Goal: Task Accomplishment & Management: Manage account settings

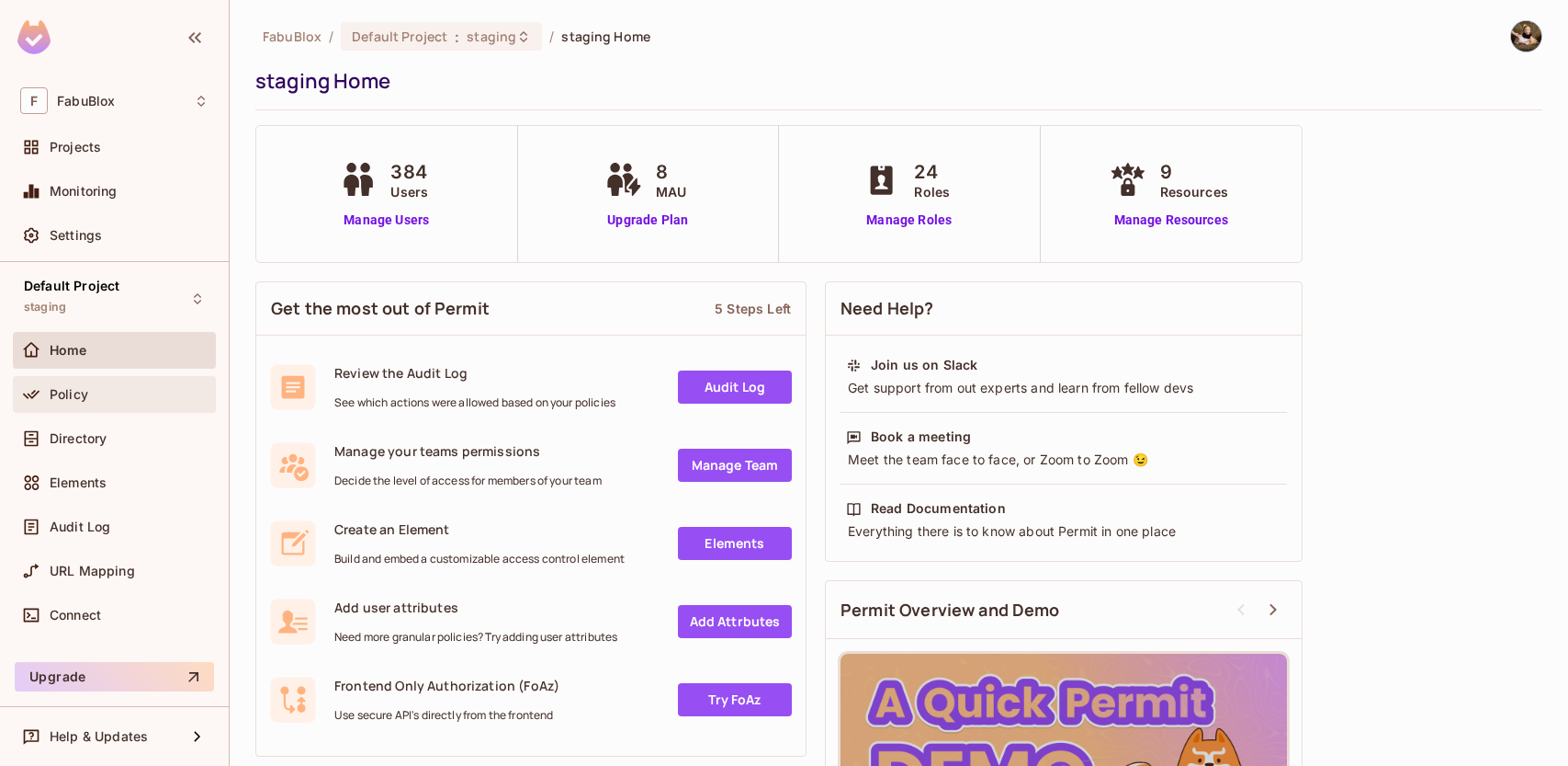
click at [54, 385] on div "Policy" at bounding box center [114, 393] width 189 height 22
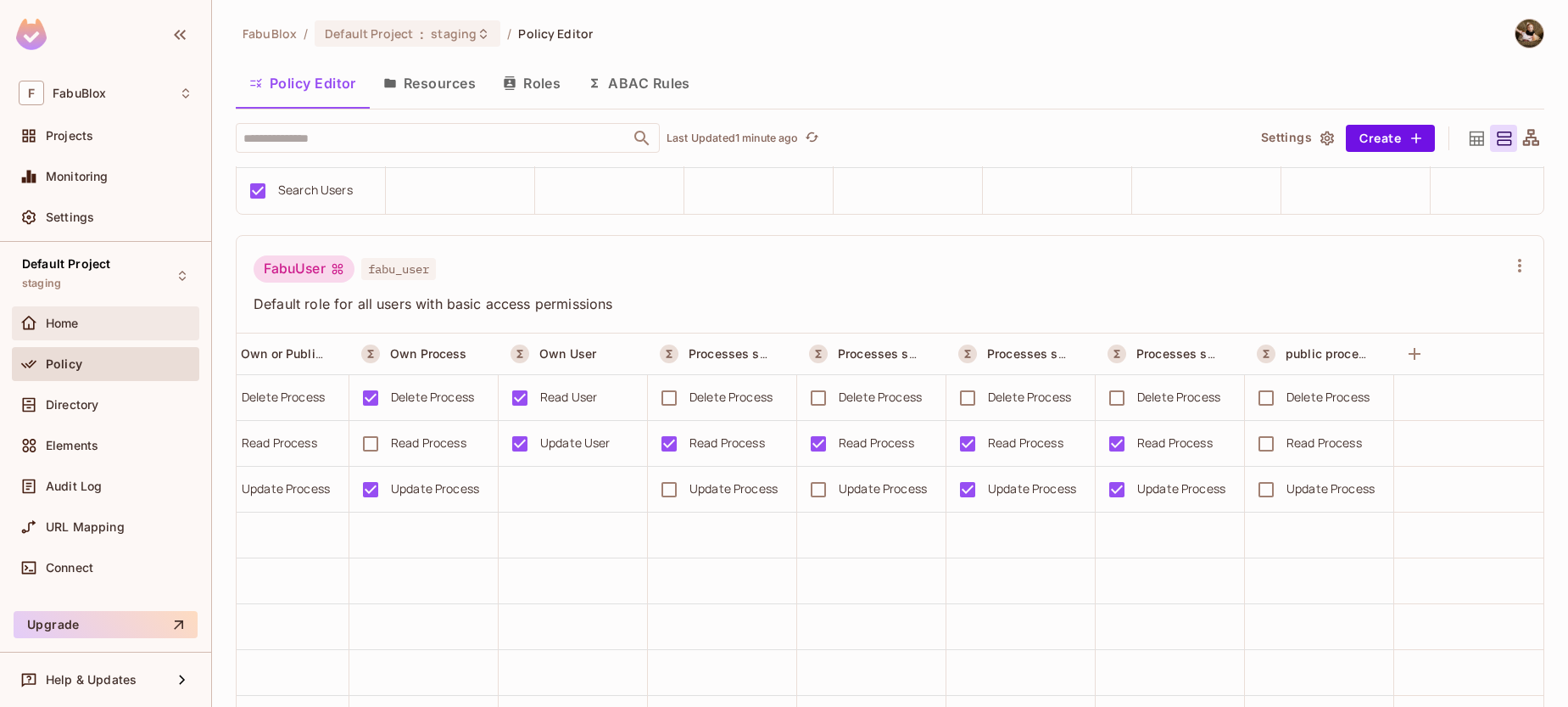
click at [60, 327] on span "Home" at bounding box center [63, 323] width 33 height 14
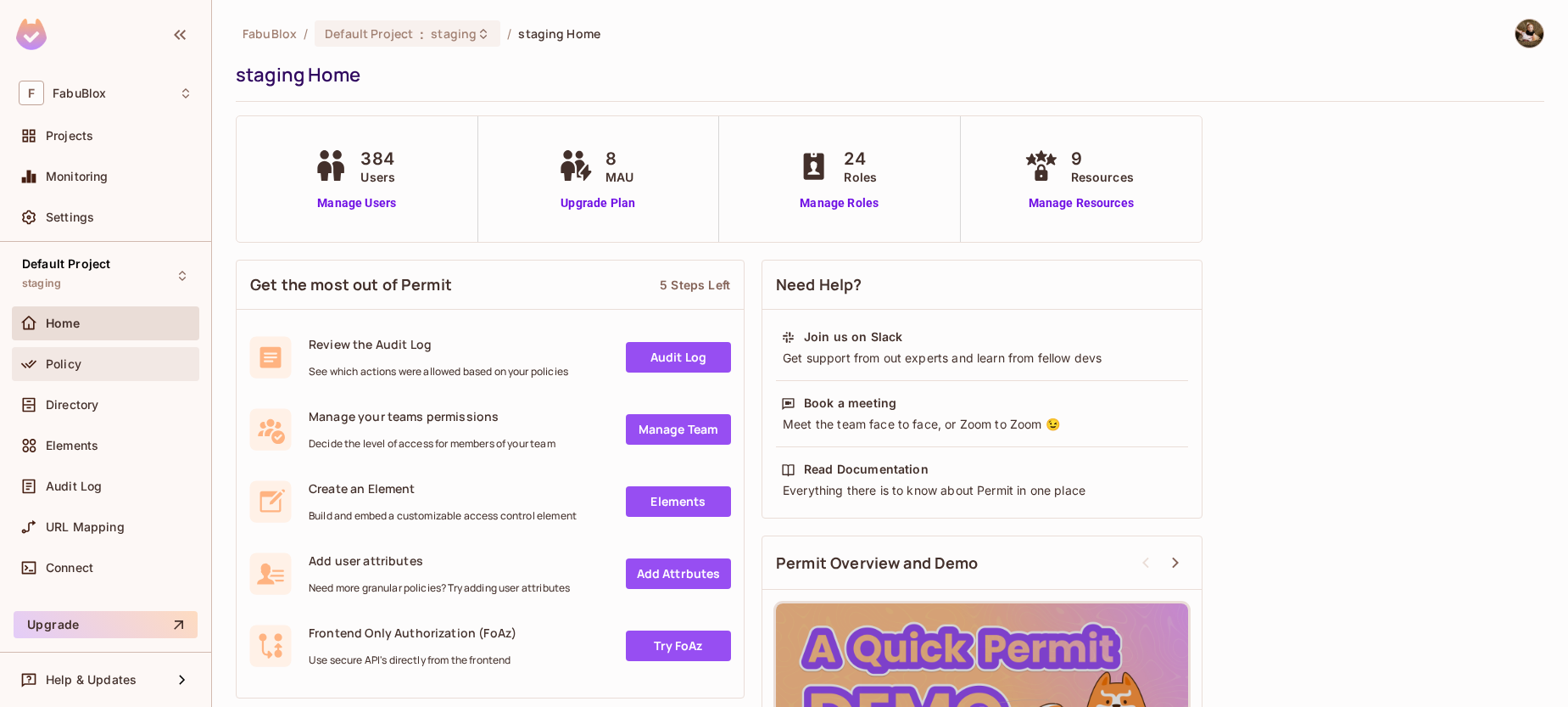
click at [86, 369] on div "Policy" at bounding box center [119, 364] width 147 height 14
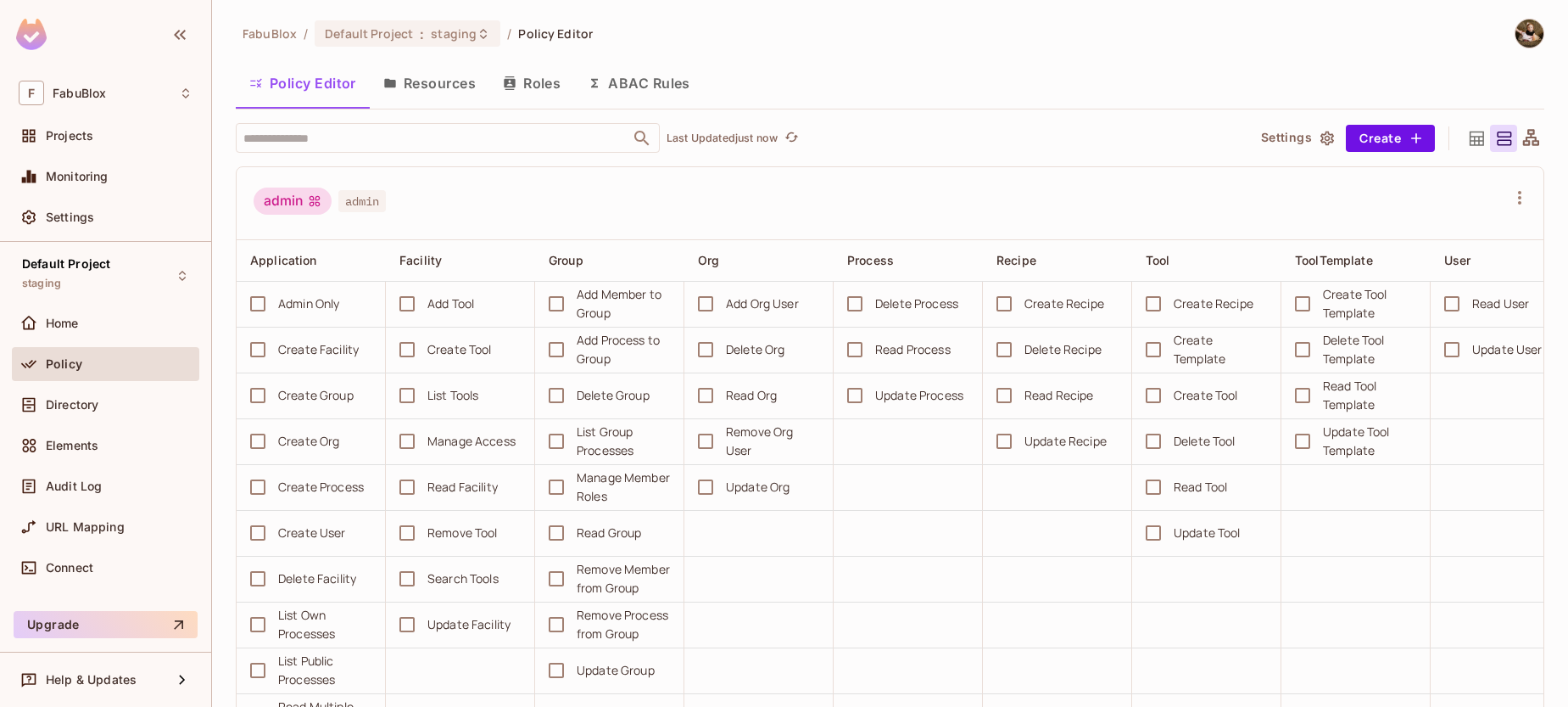
click at [626, 84] on button "ABAC Rules" at bounding box center [639, 83] width 130 height 43
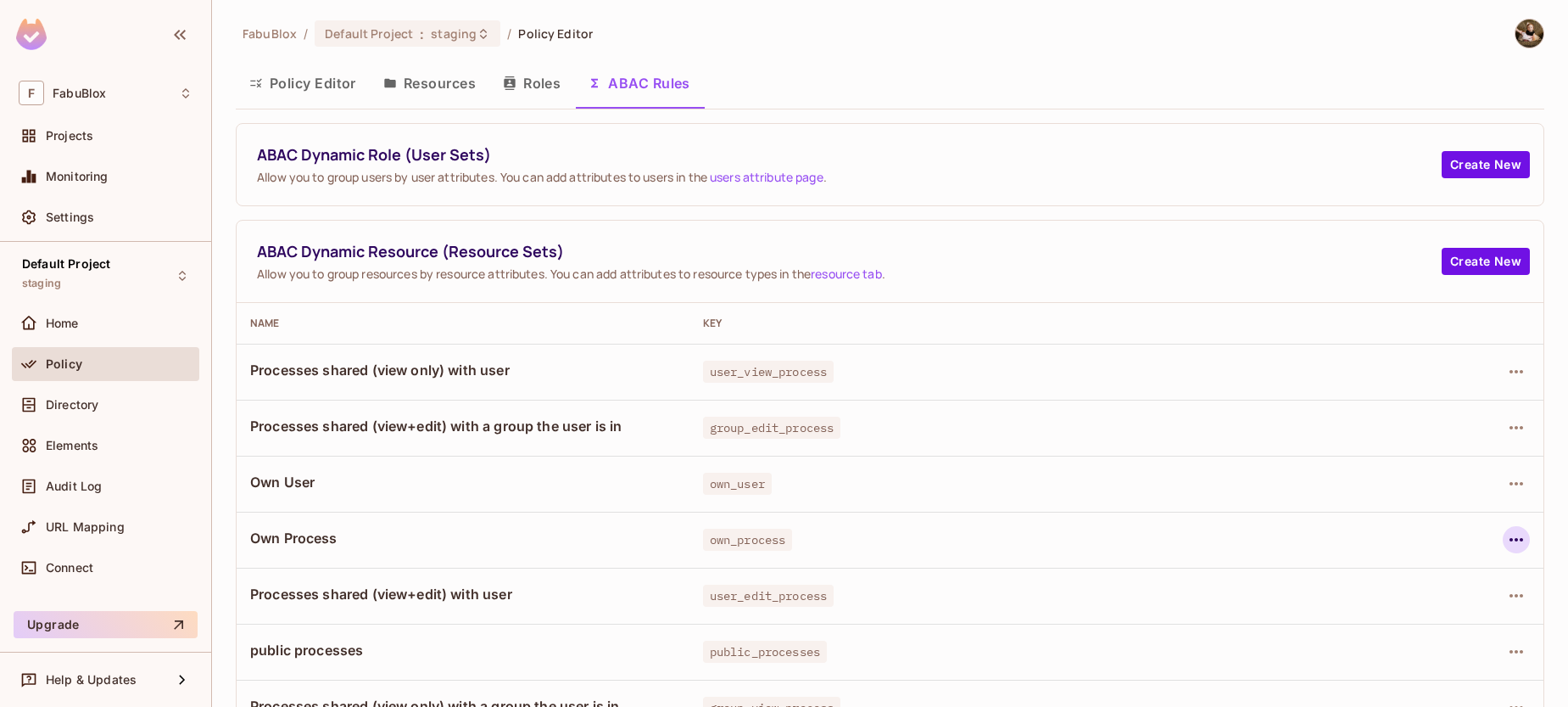
click at [1447, 533] on icon "button" at bounding box center [1516, 539] width 20 height 20
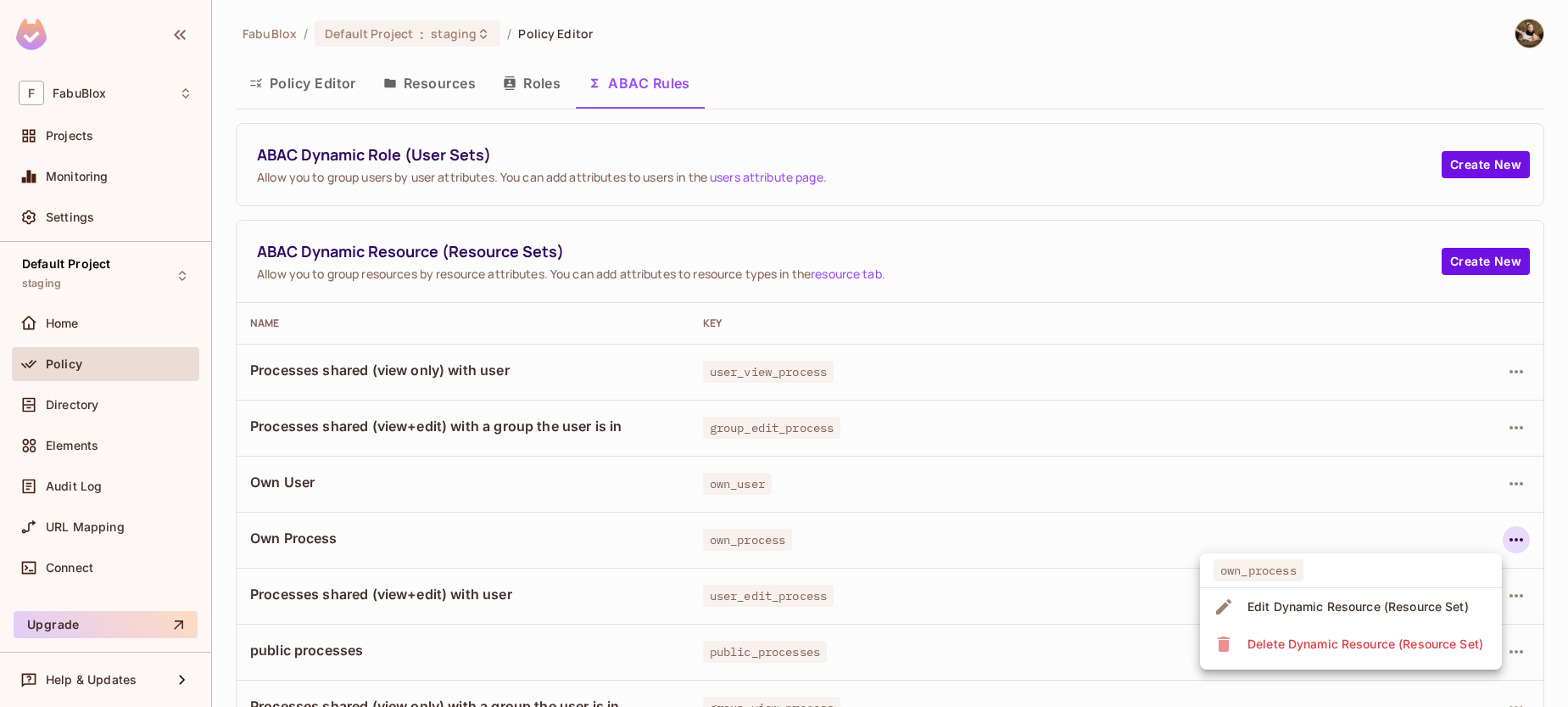
click at [1188, 499] on div at bounding box center [784, 354] width 1568 height 707
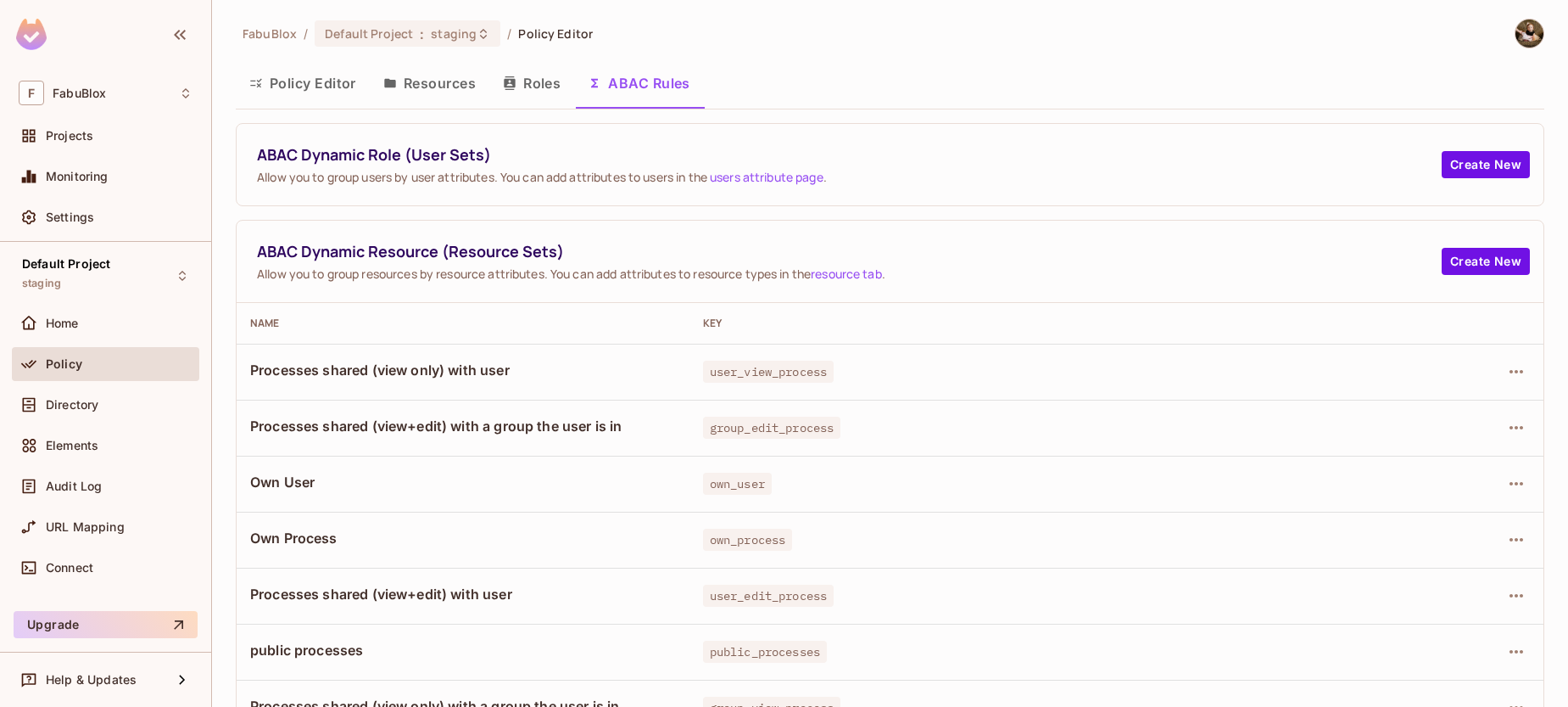
click at [1447, 481] on td at bounding box center [1447, 483] width 193 height 56
click at [1447, 482] on icon "button" at bounding box center [1516, 483] width 20 height 20
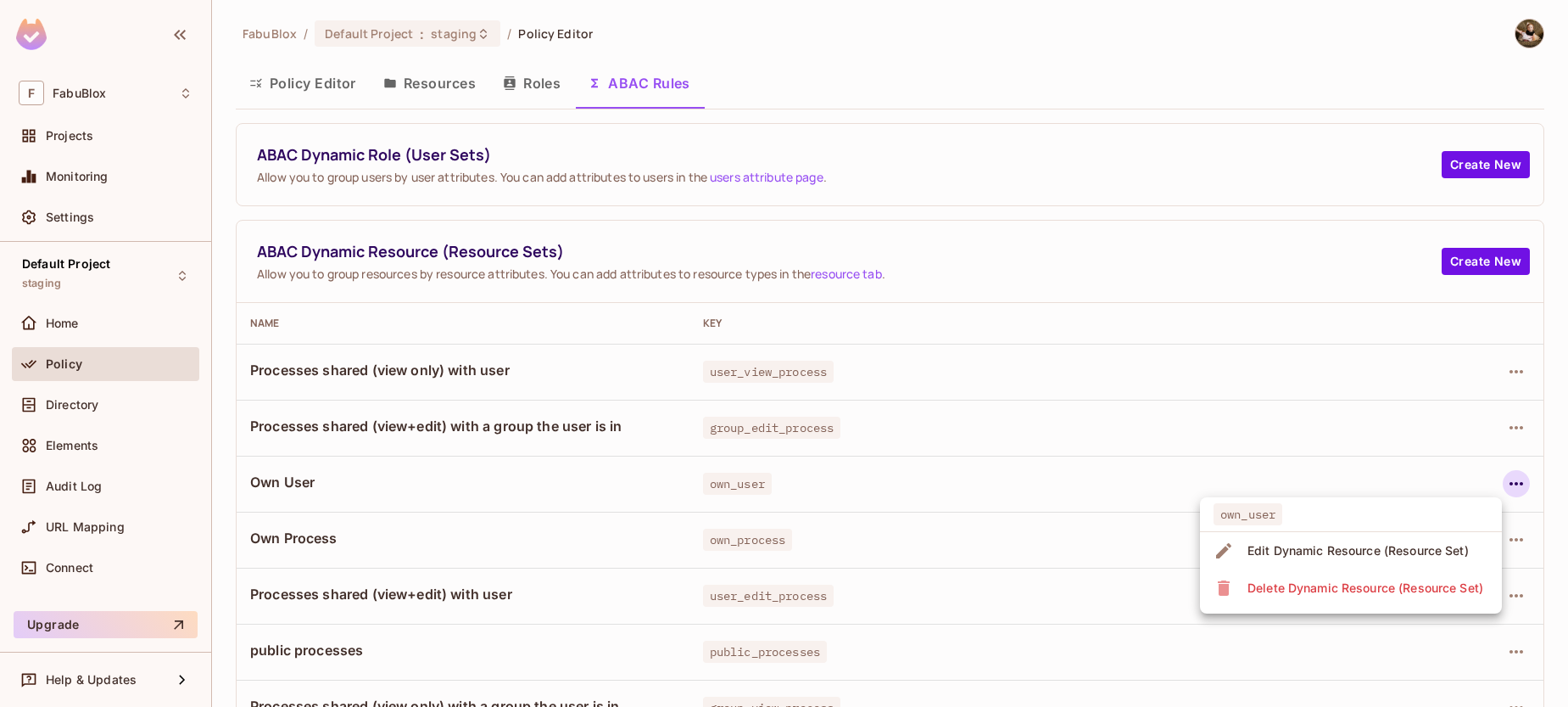
click at [1432, 464] on div at bounding box center [784, 354] width 1568 height 707
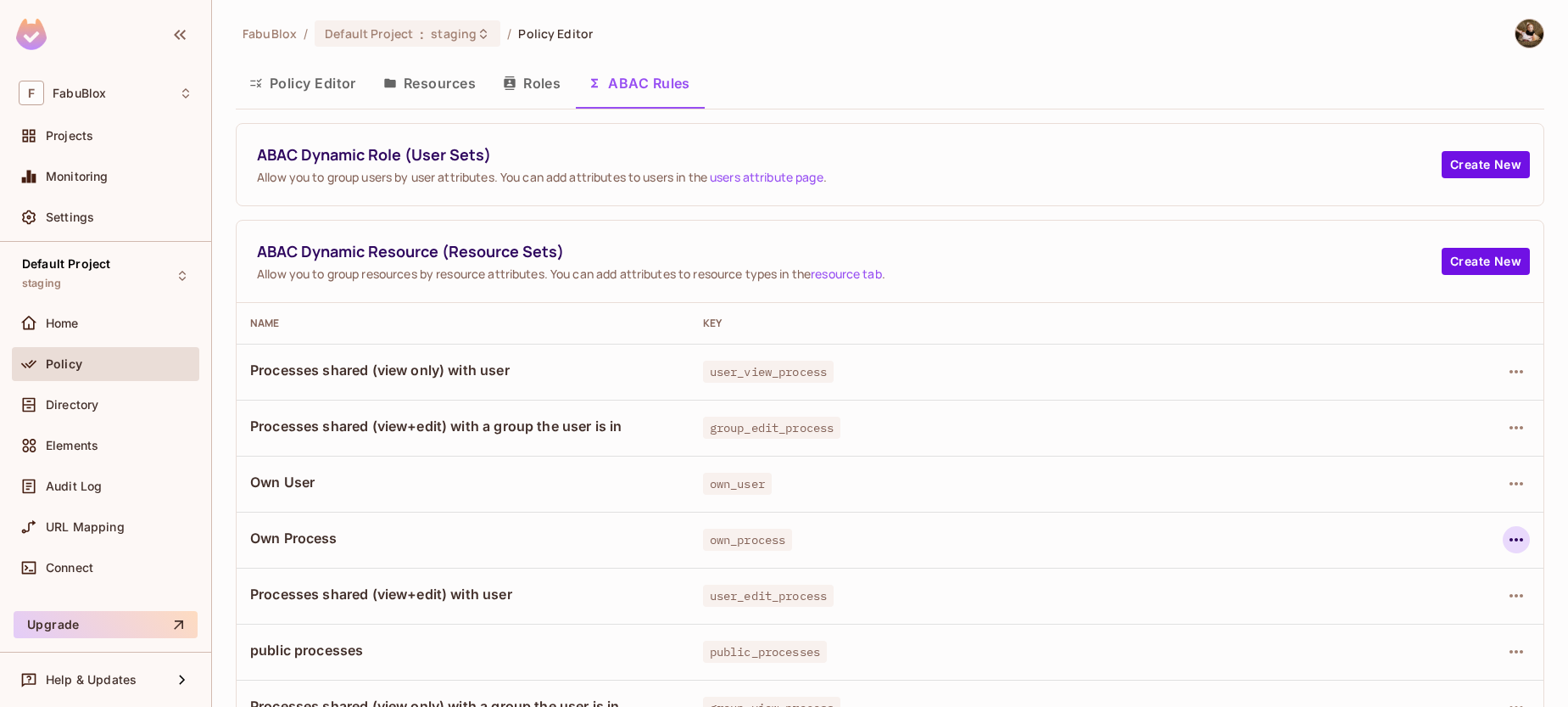
click at [1447, 544] on icon "button" at bounding box center [1516, 539] width 20 height 20
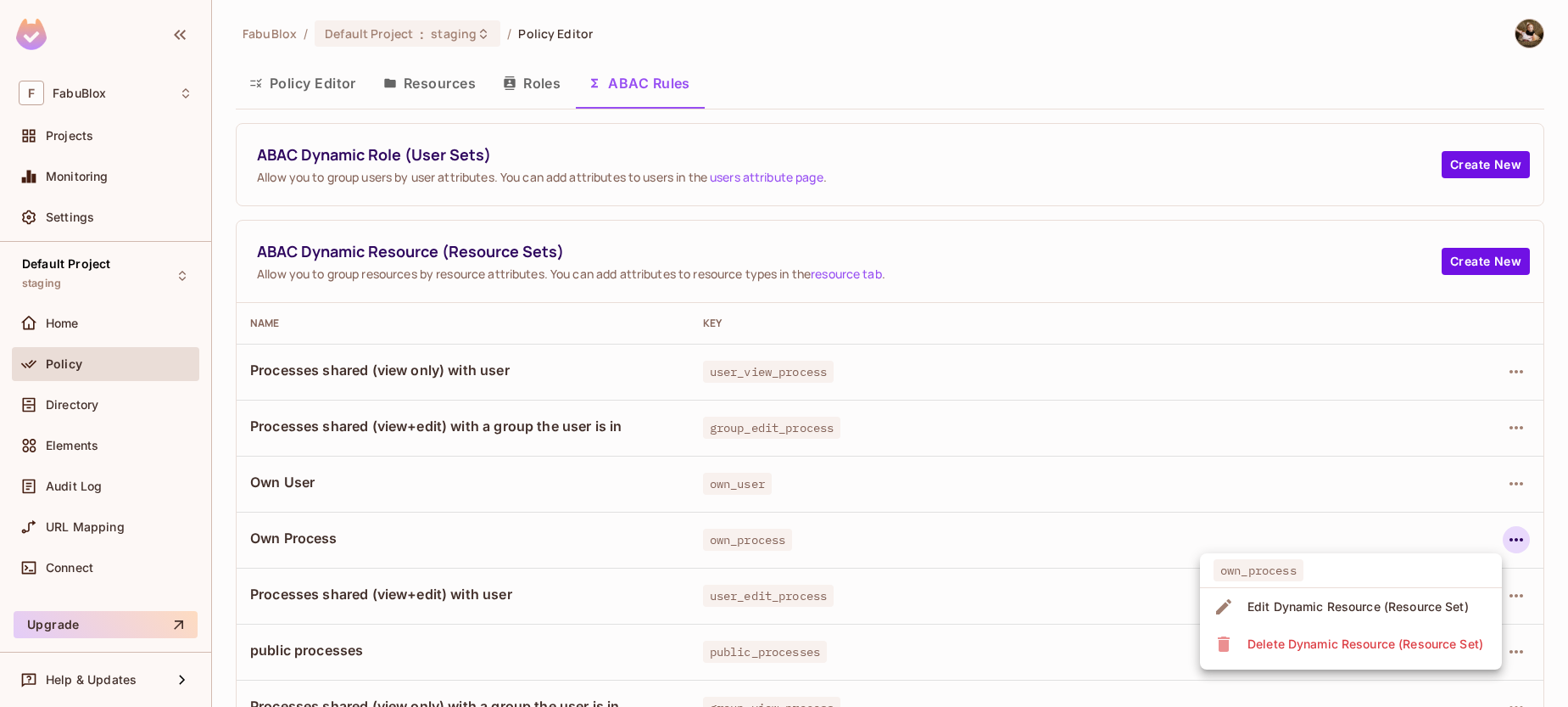
click at [1410, 609] on div "Edit Dynamic Resource (Resource Set)" at bounding box center [1358, 606] width 221 height 17
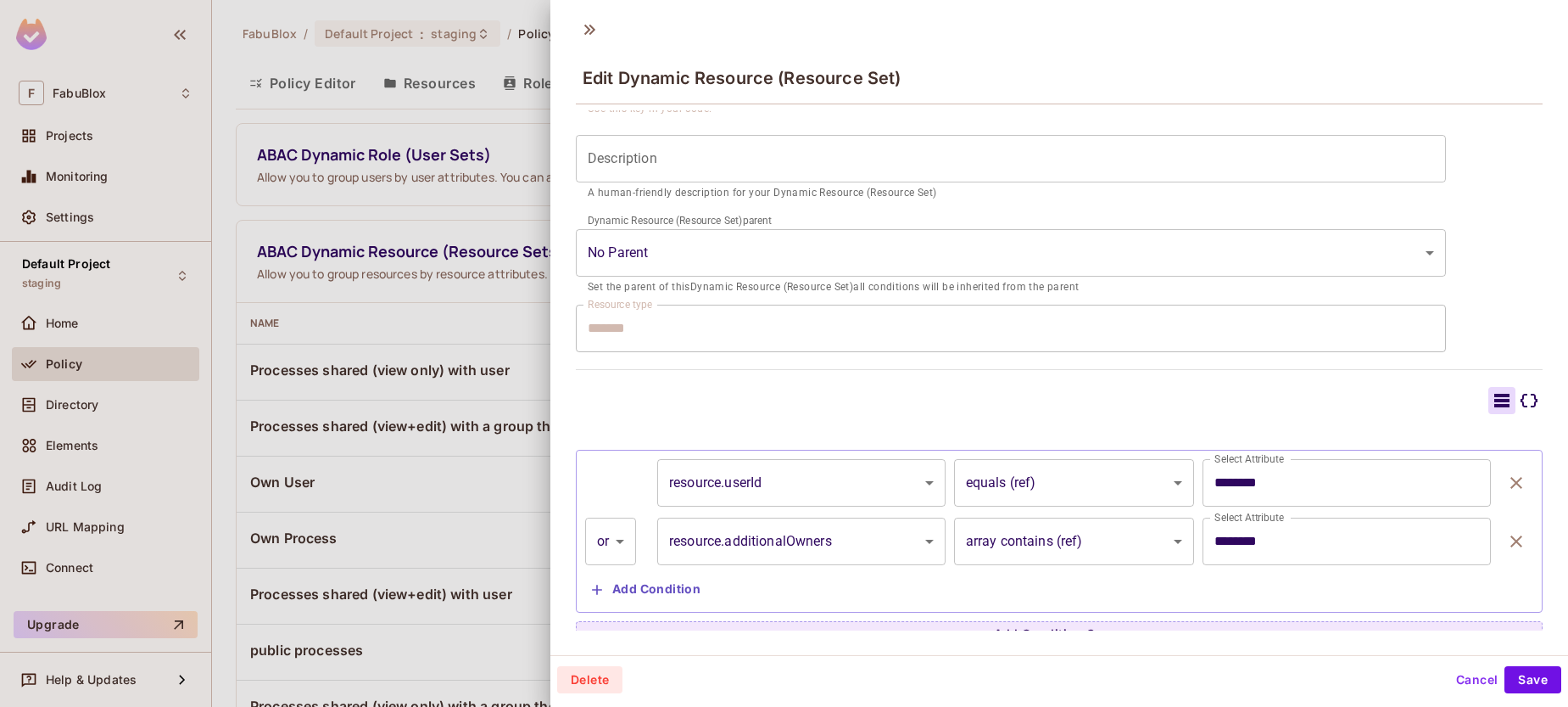
scroll to position [209, 0]
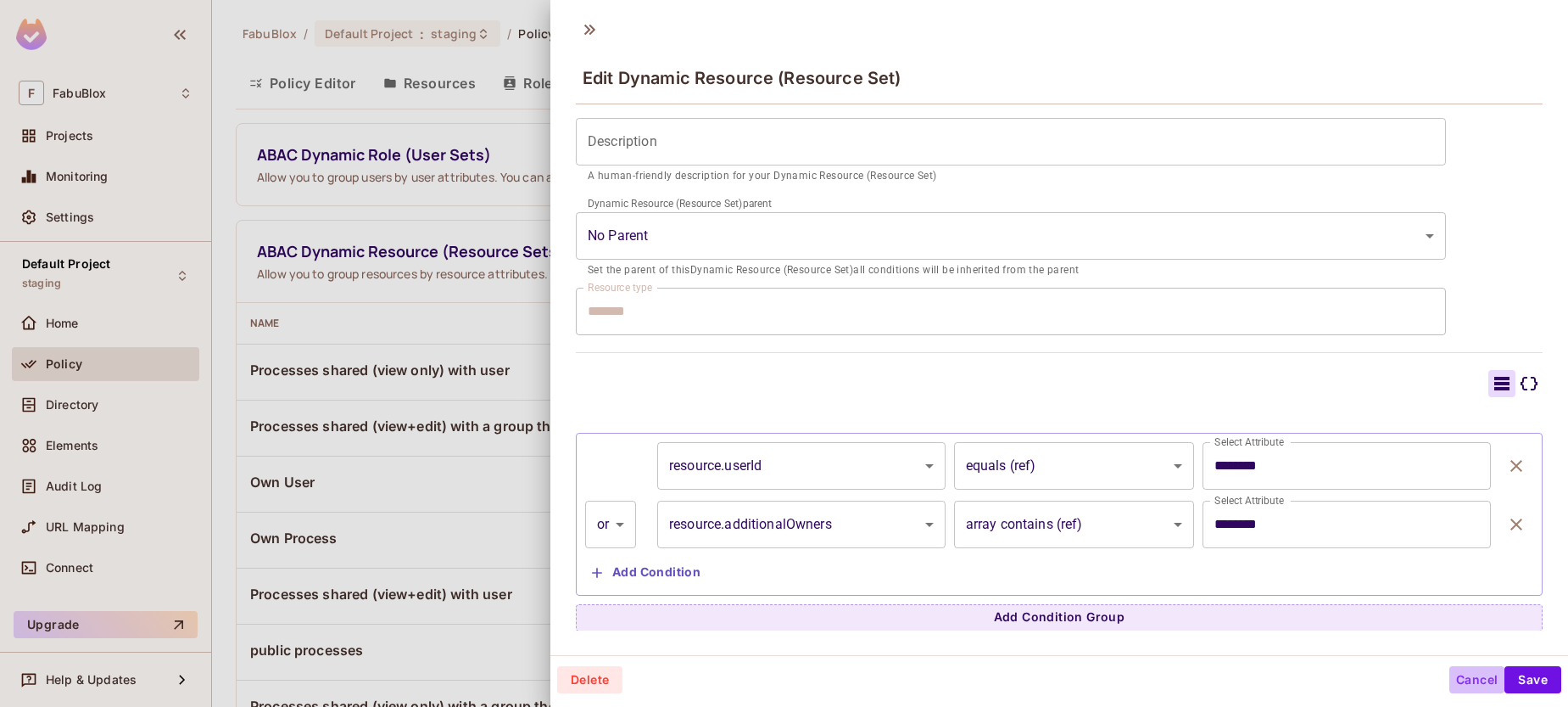
click at [1447, 679] on button "Cancel" at bounding box center [1477, 679] width 55 height 27
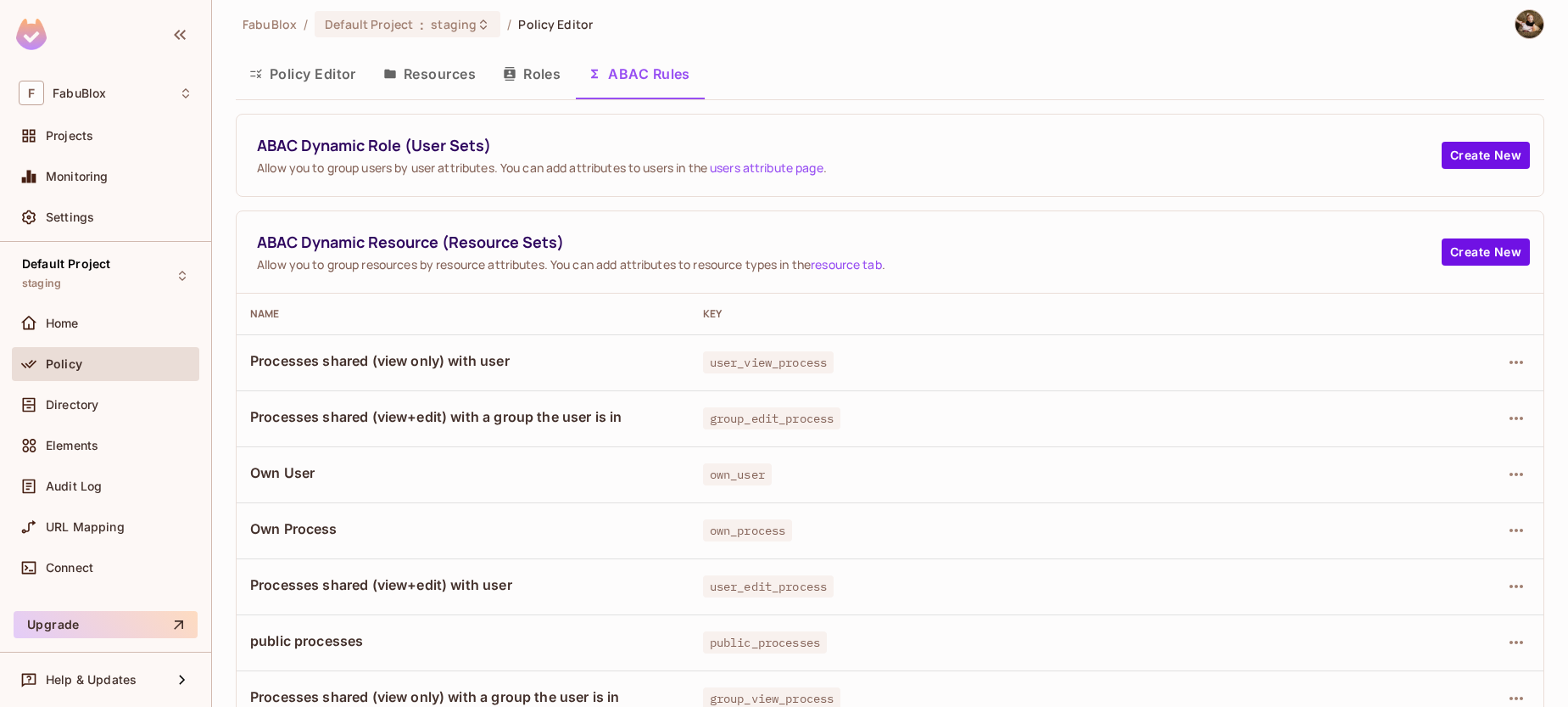
scroll to position [83, 0]
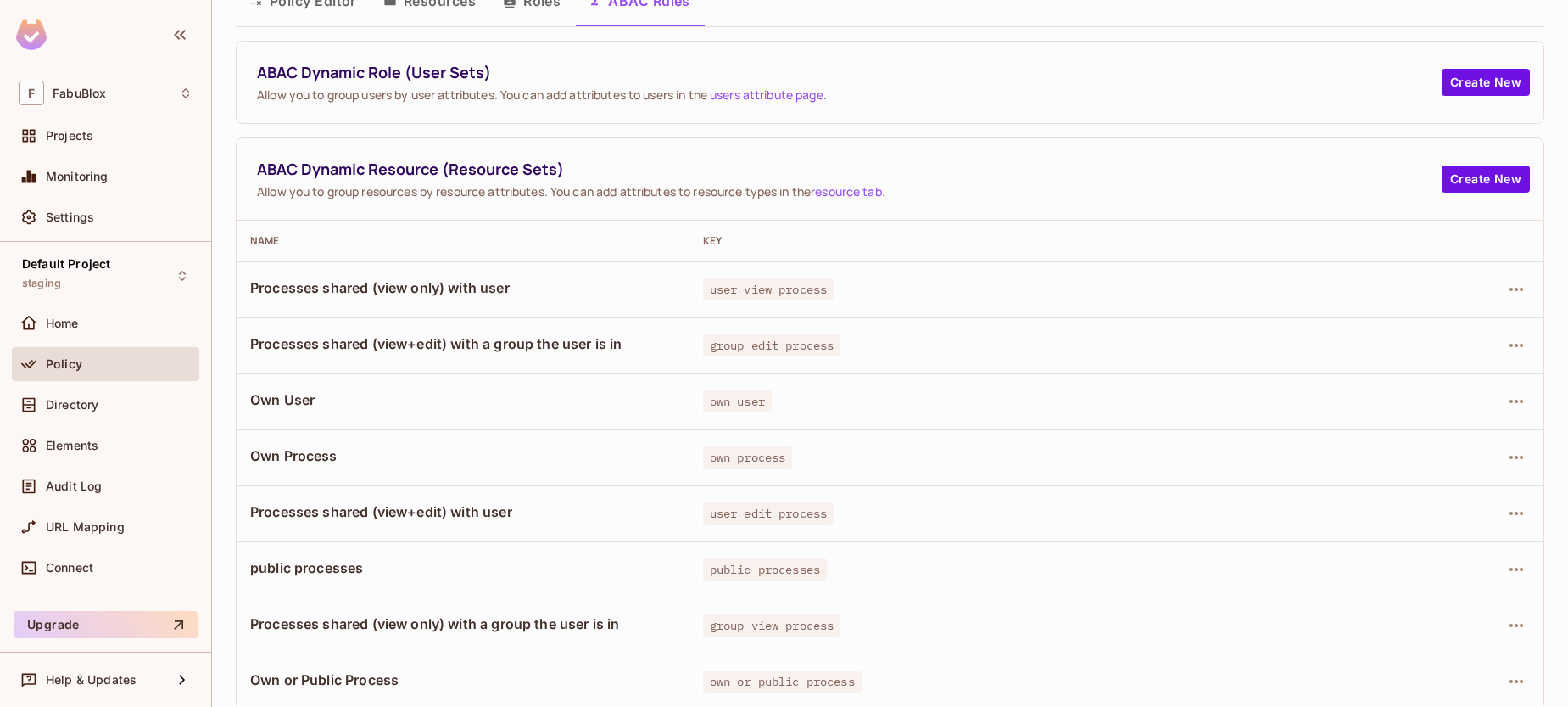
click at [111, 354] on div "Policy" at bounding box center [105, 363] width 174 height 20
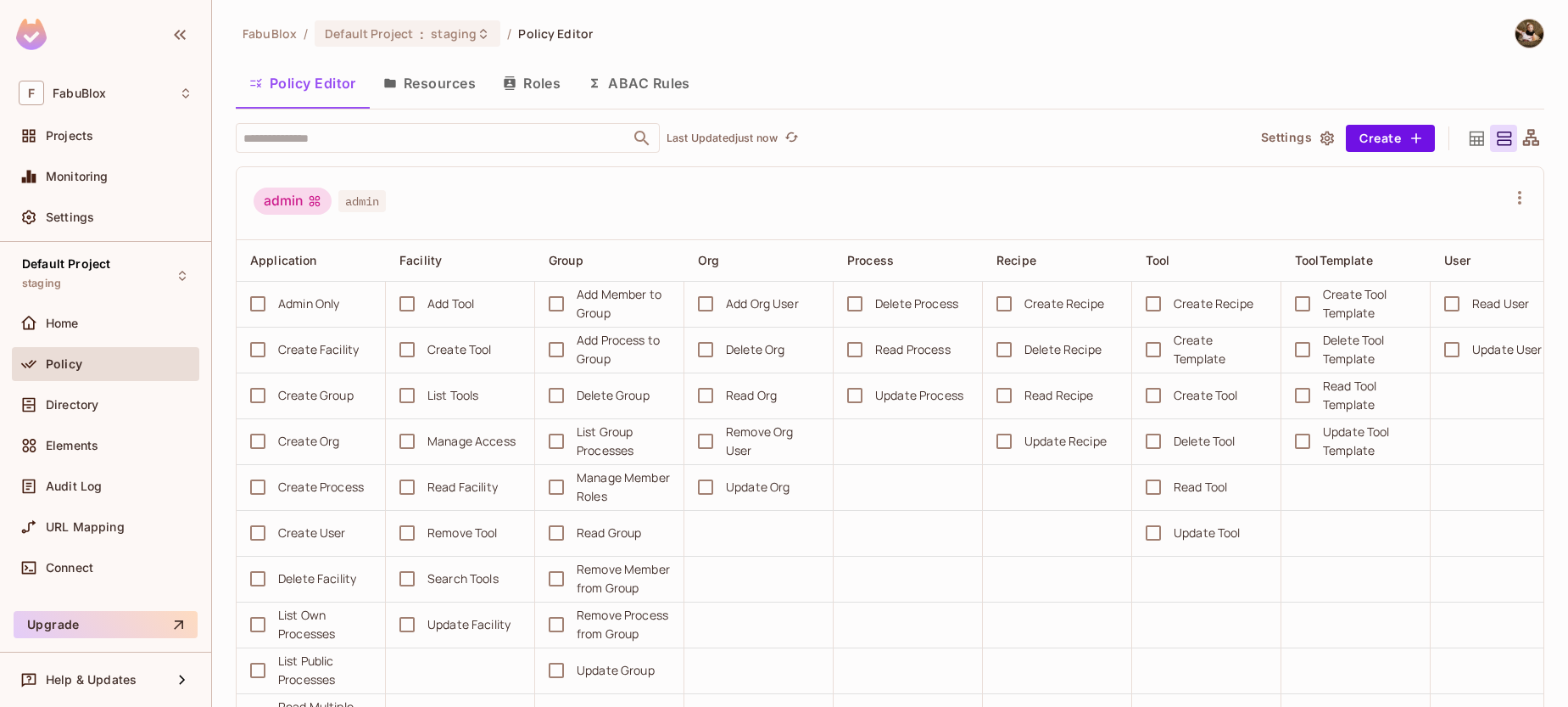
click at [438, 86] on button "Resources" at bounding box center [429, 83] width 119 height 43
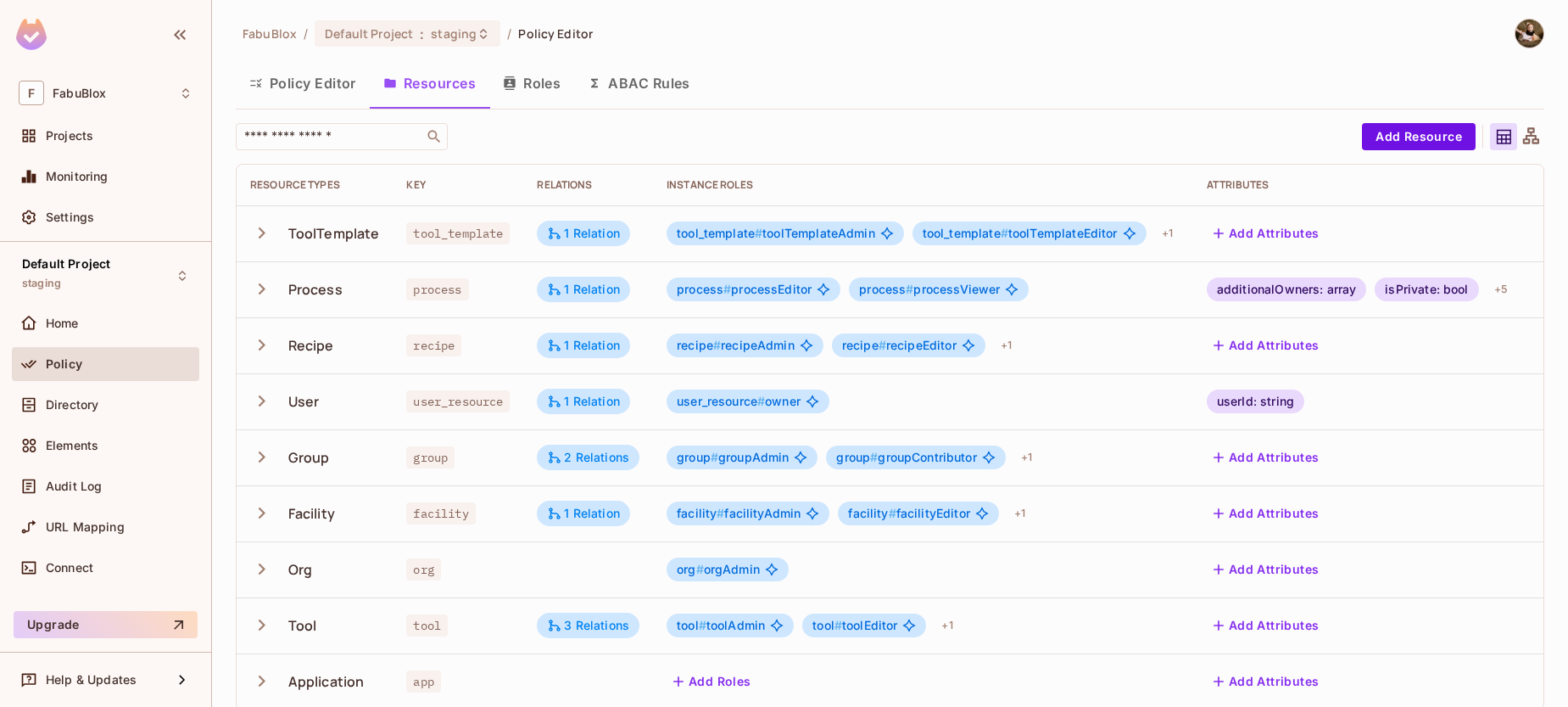
click at [551, 82] on button "Roles" at bounding box center [531, 83] width 84 height 43
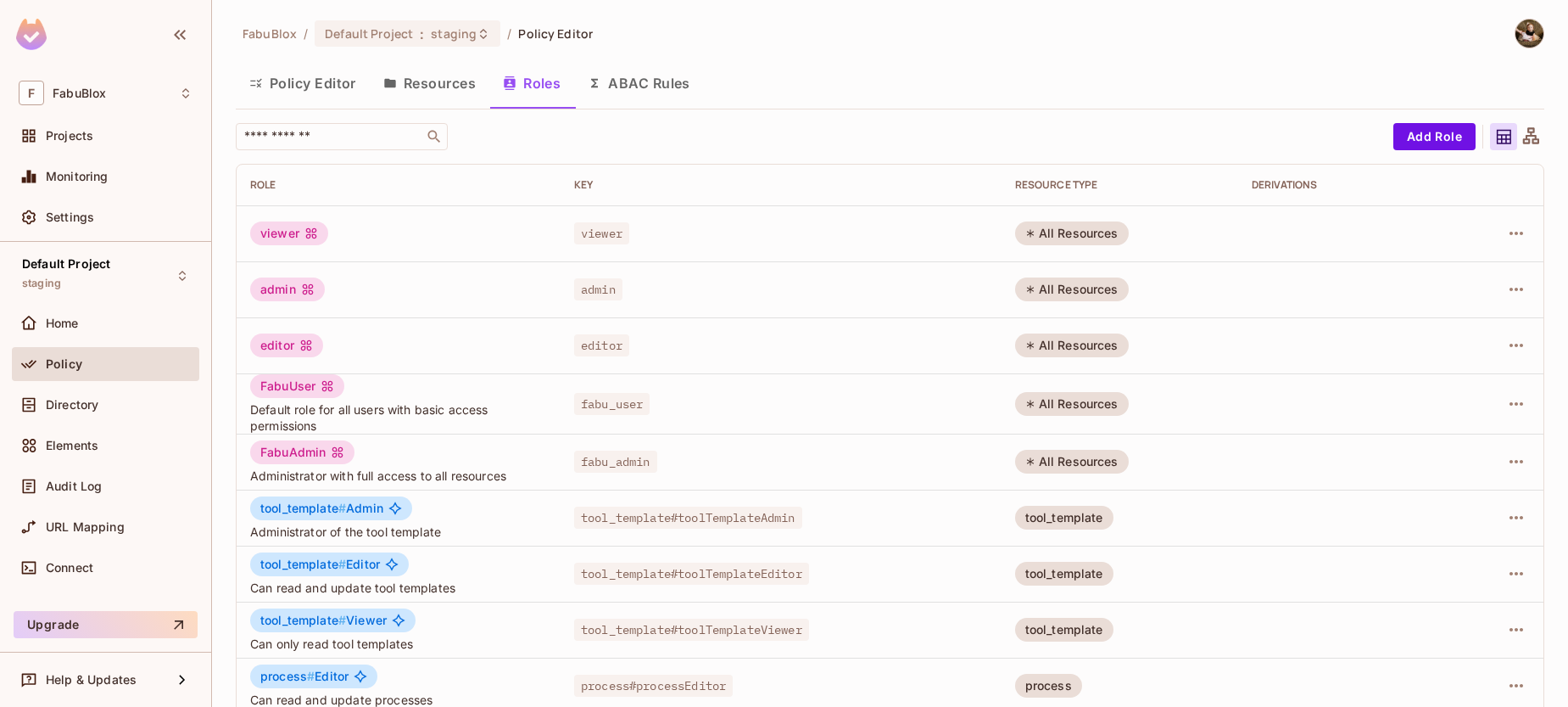
click at [467, 80] on button "Resources" at bounding box center [429, 83] width 119 height 43
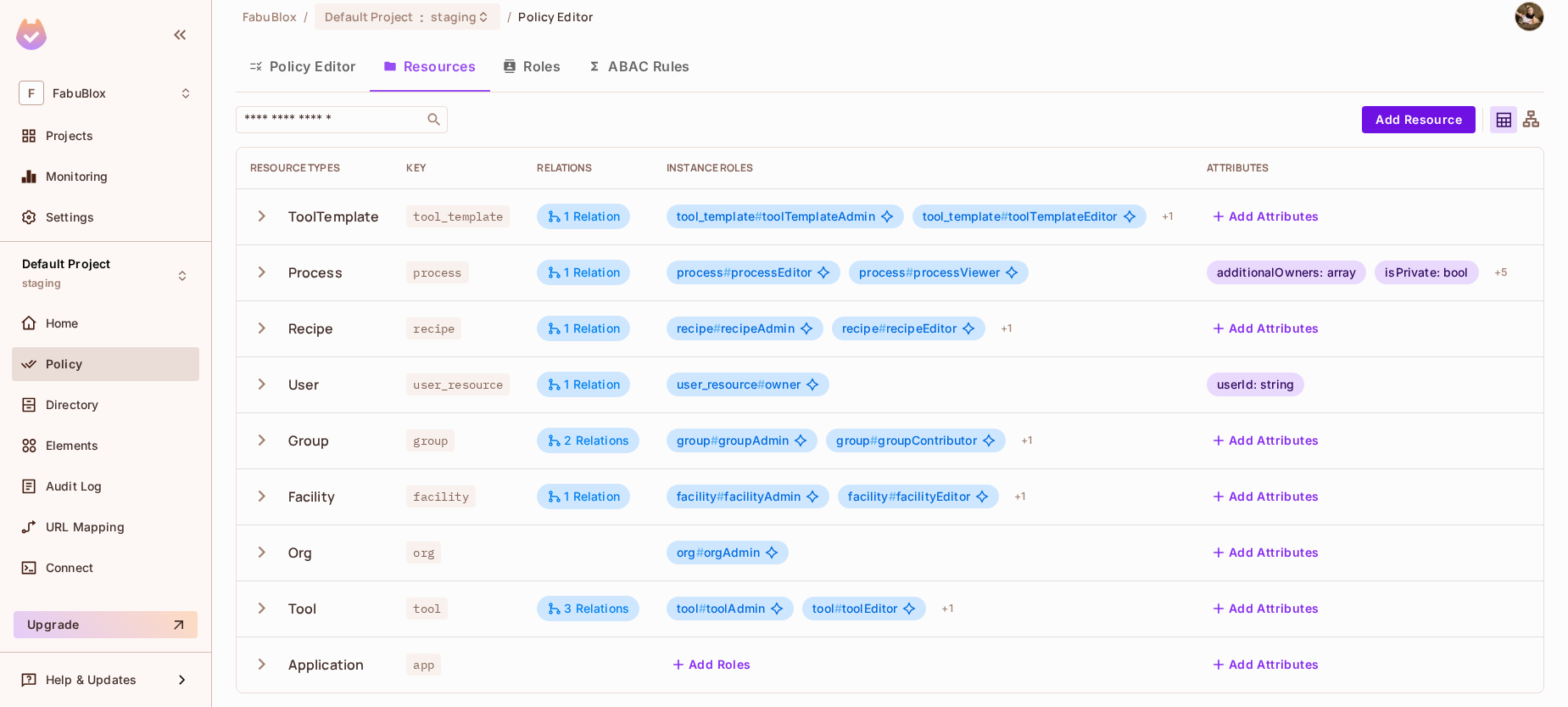
scroll to position [30, 0]
click at [251, 431] on icon "button" at bounding box center [261, 440] width 23 height 23
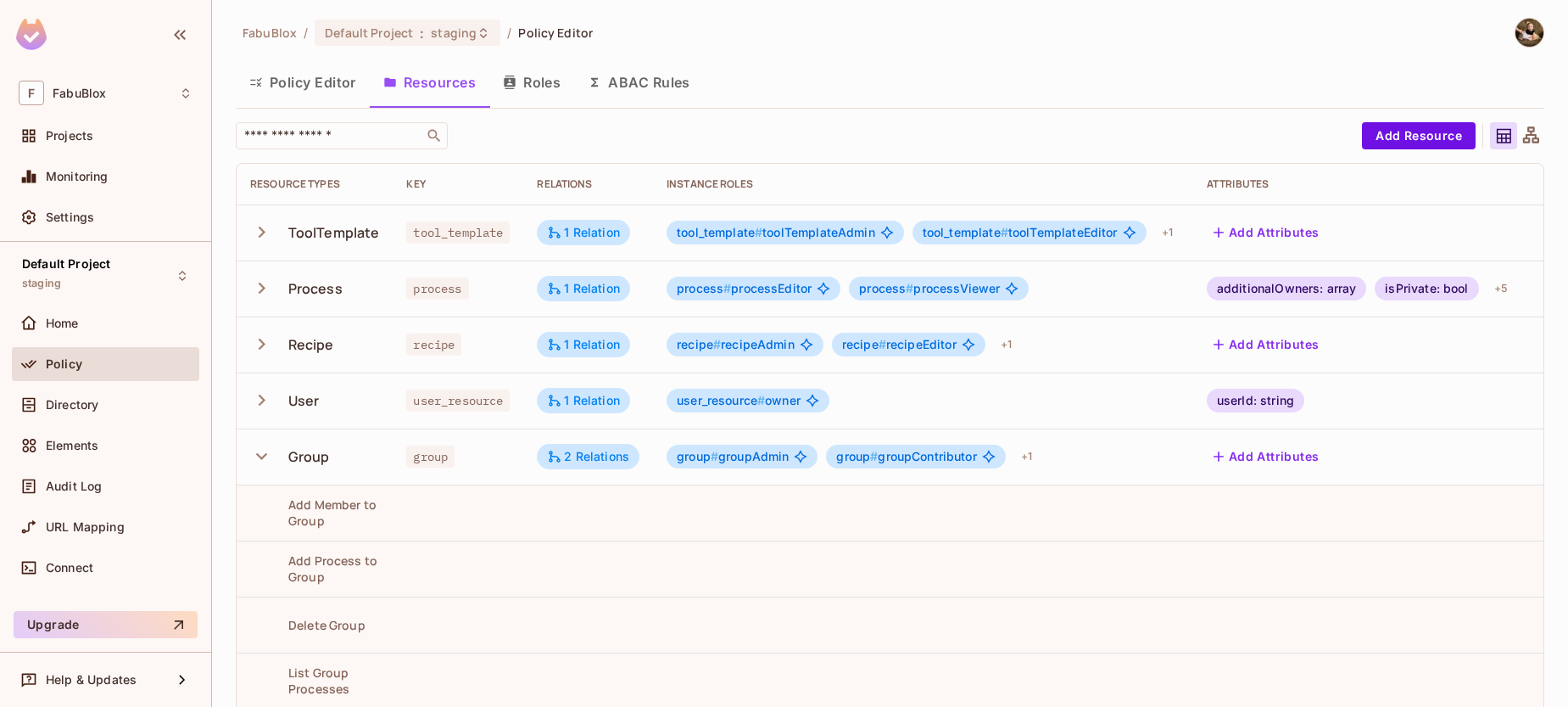
scroll to position [0, 0]
click at [546, 127] on div "​" at bounding box center [795, 136] width 1118 height 27
click at [543, 83] on button "Roles" at bounding box center [531, 83] width 84 height 43
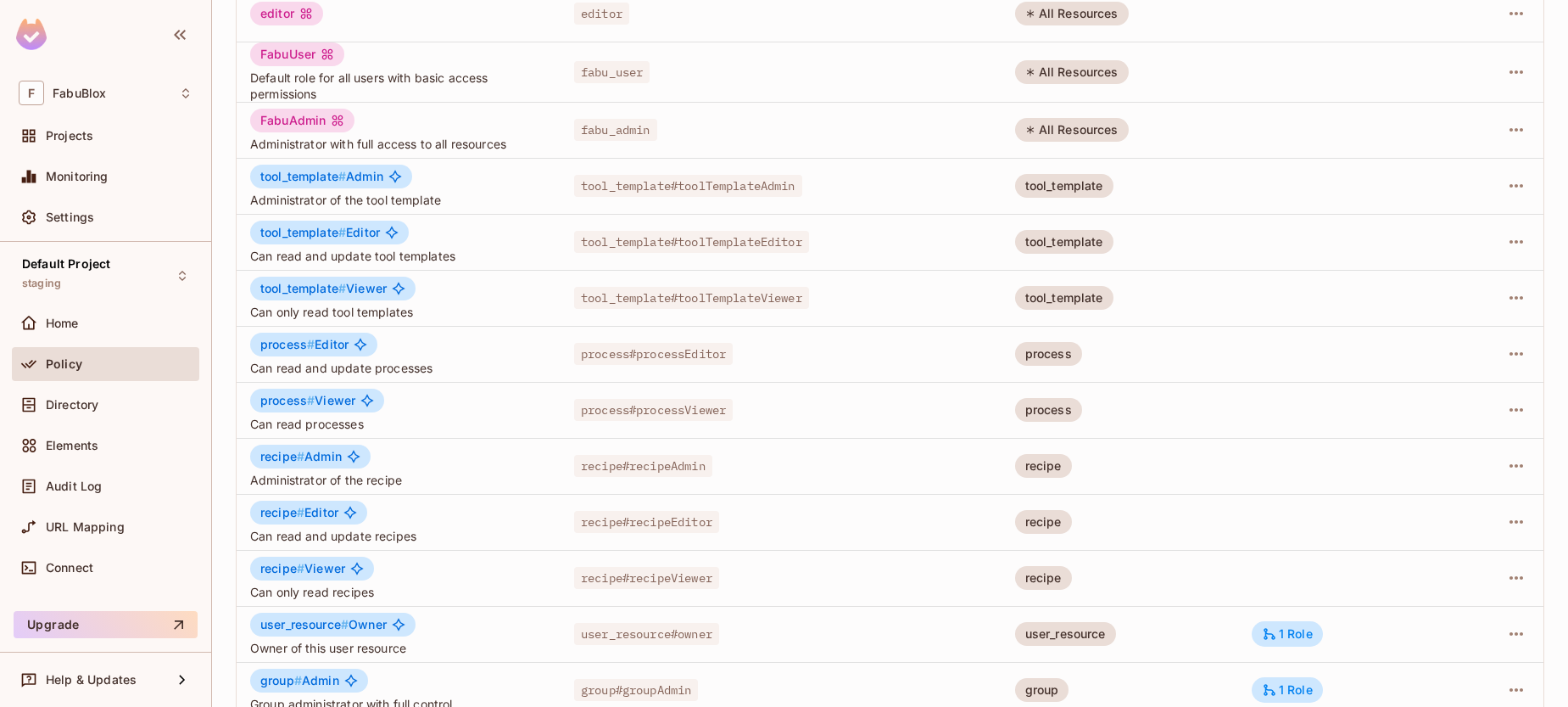
scroll to position [413, 0]
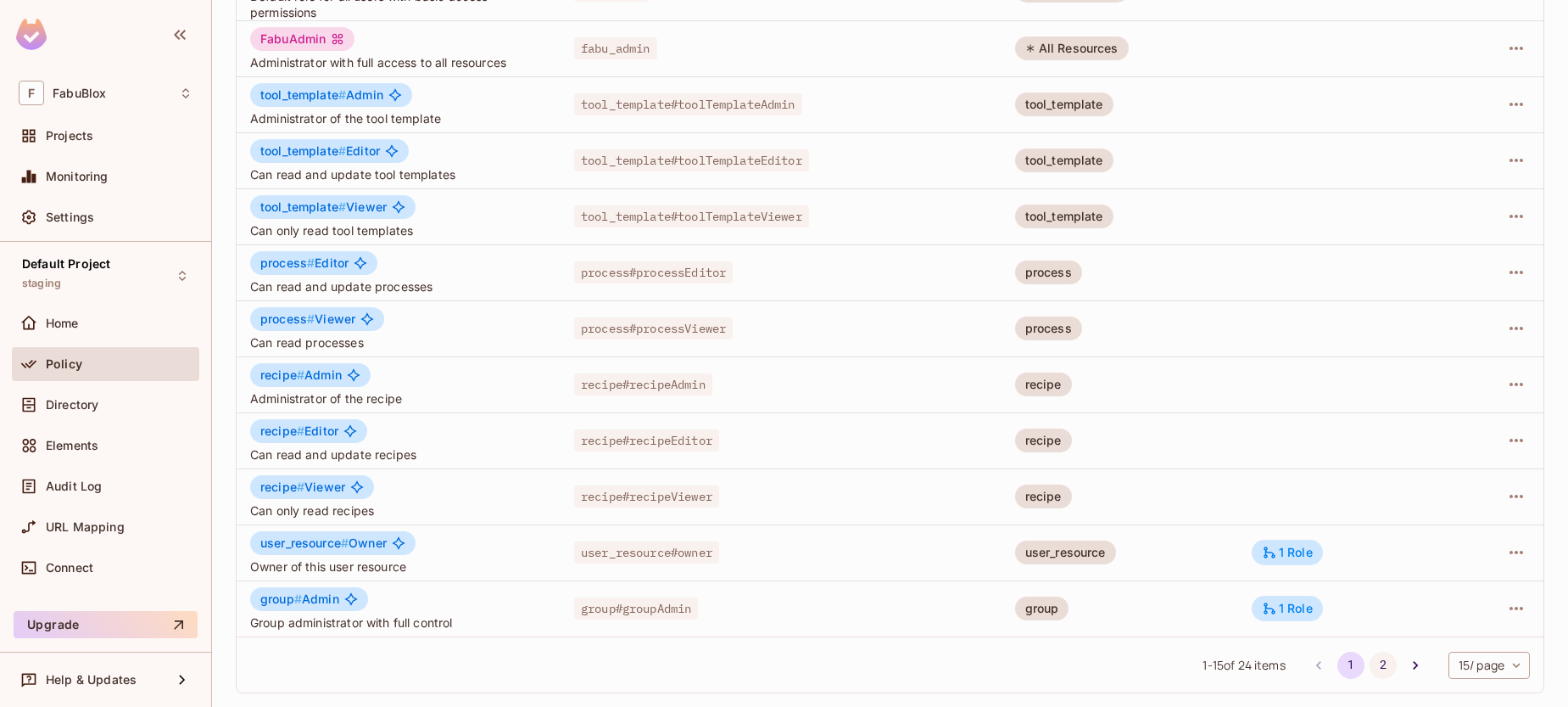
click at [1372, 659] on button "2" at bounding box center [1383, 664] width 27 height 27
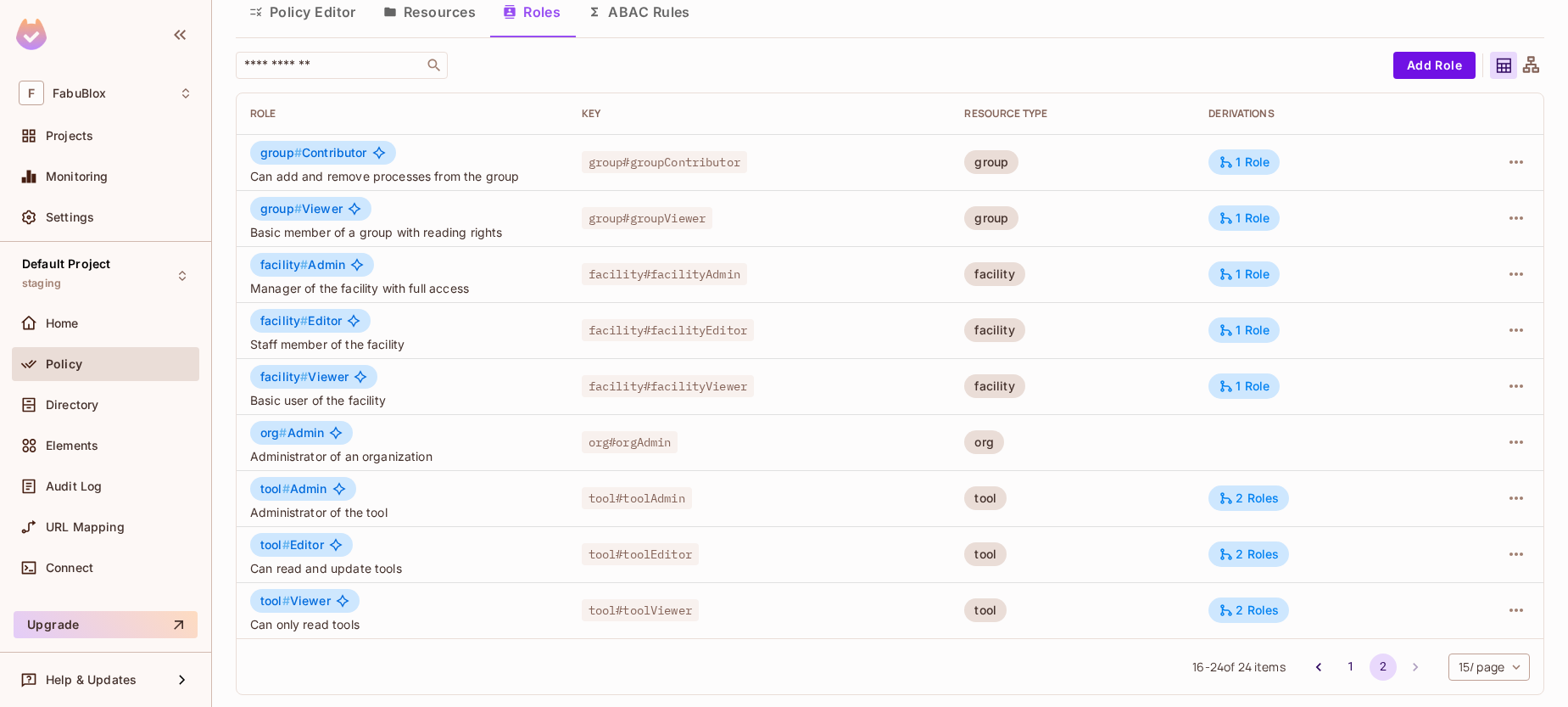
scroll to position [73, 0]
click at [1447, 226] on icon "button" at bounding box center [1516, 216] width 20 height 20
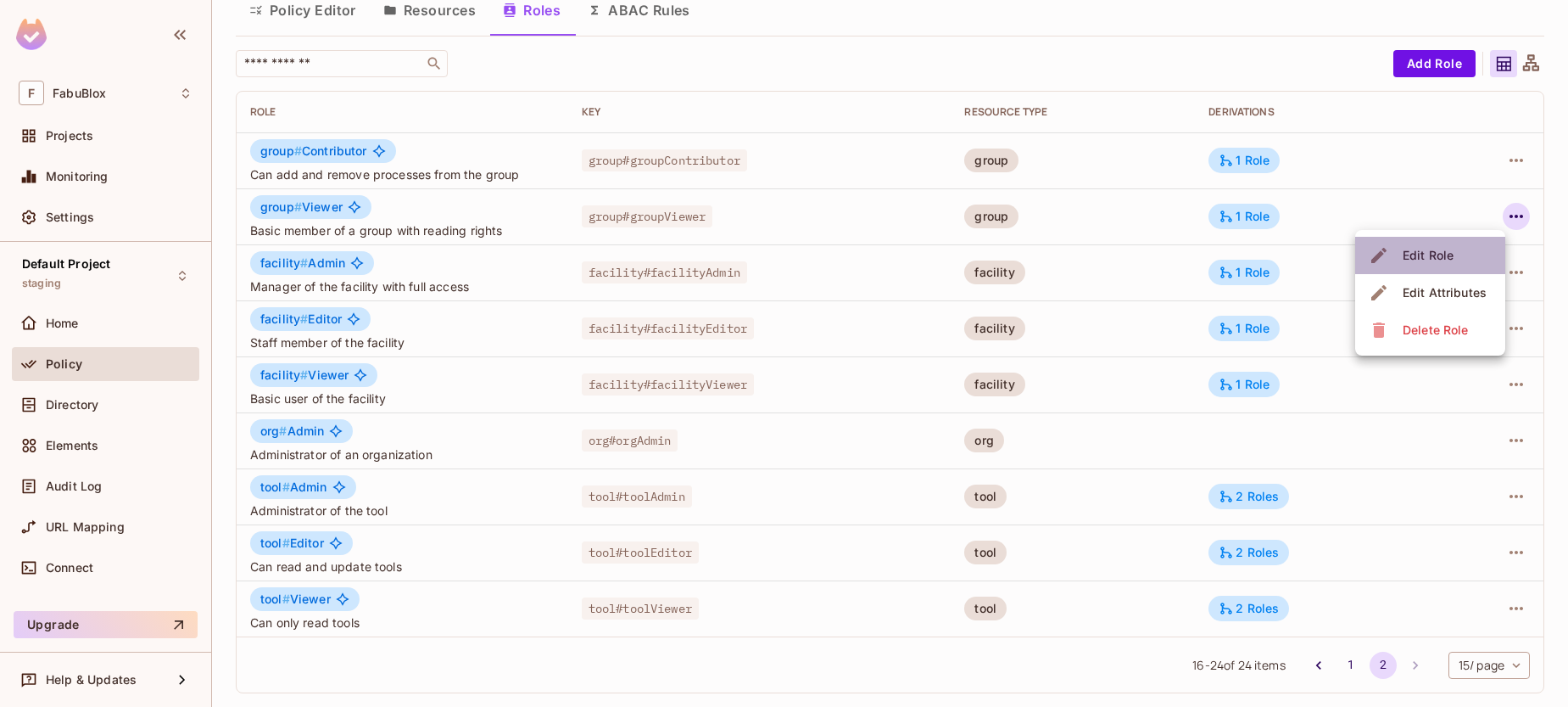
click at [1438, 251] on div "Edit Role" at bounding box center [1428, 255] width 50 height 17
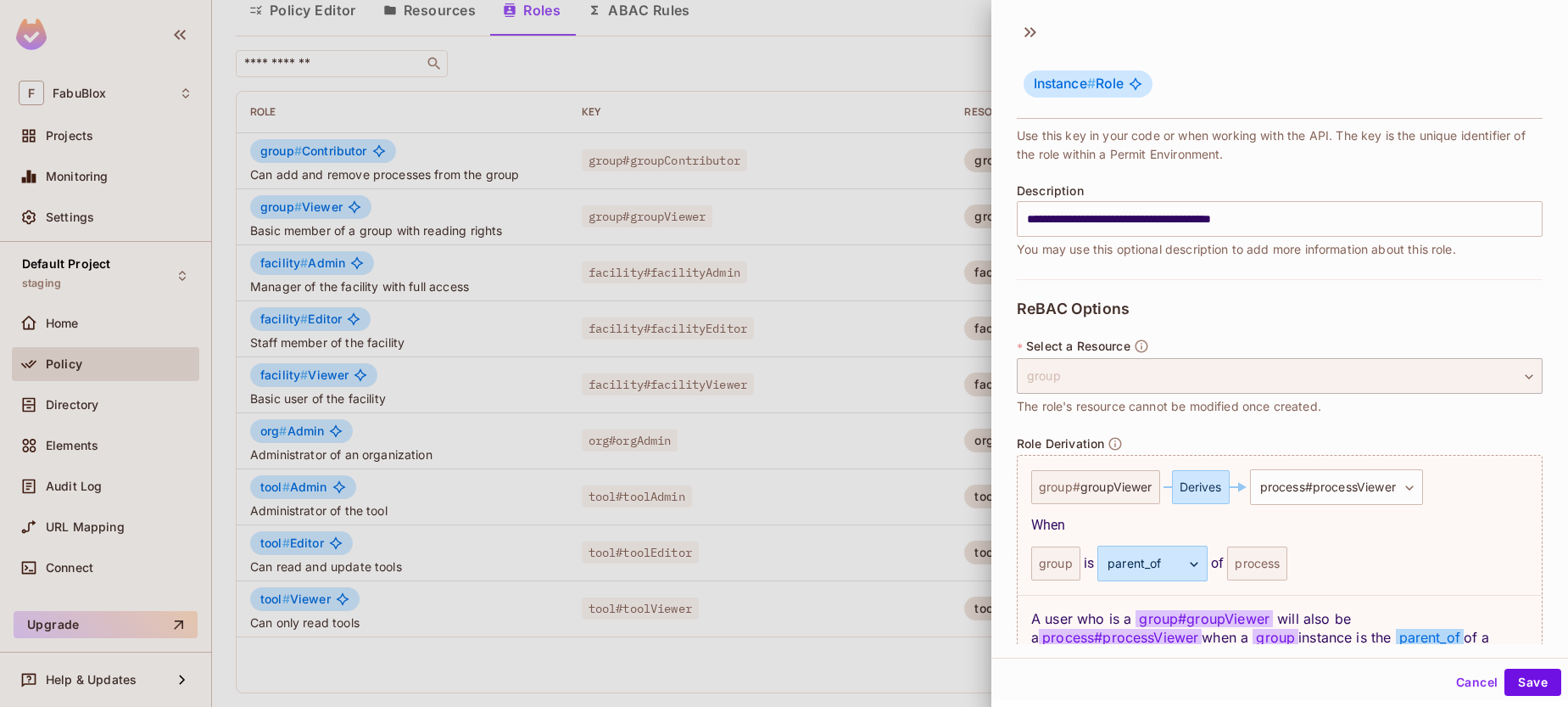
scroll to position [163, 0]
click at [1447, 690] on button "Cancel" at bounding box center [1477, 682] width 55 height 27
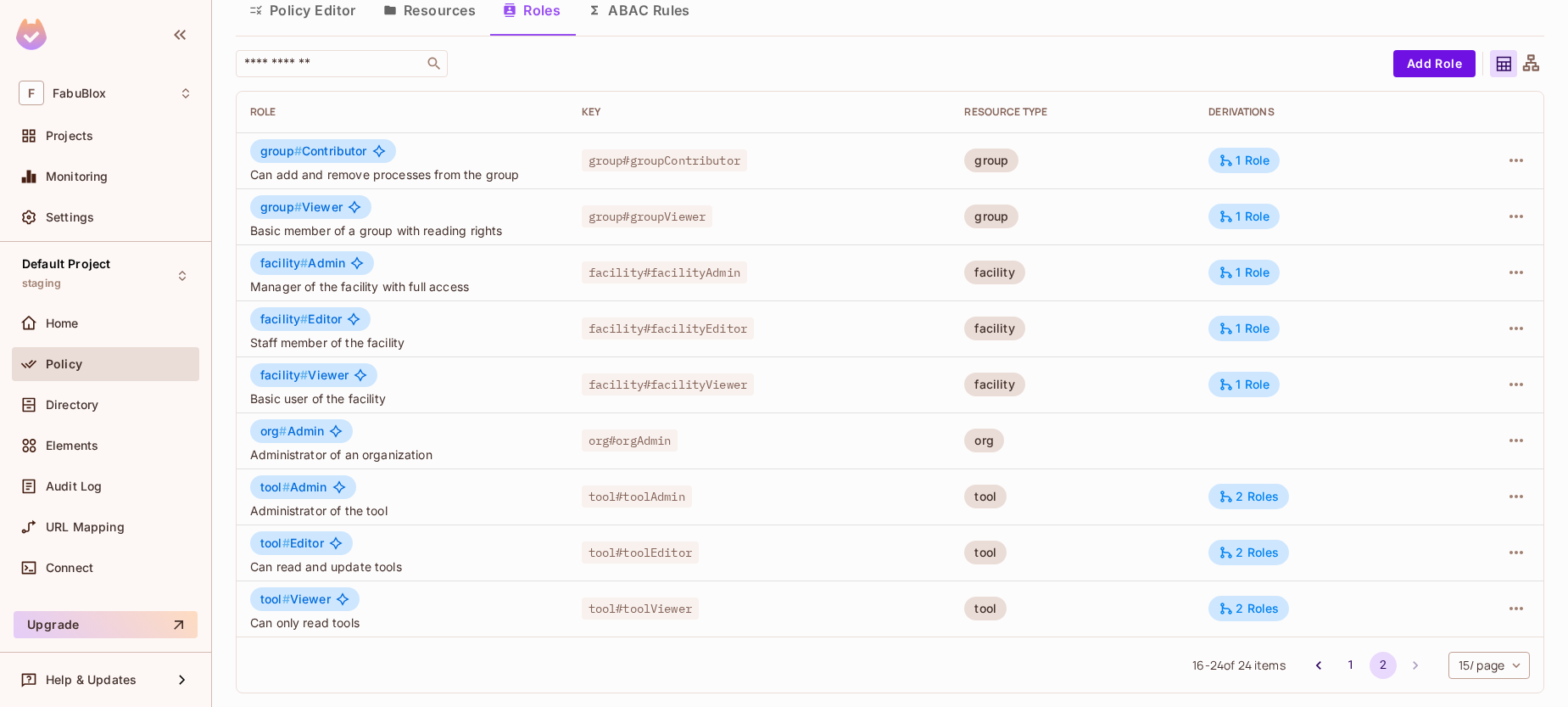
drag, startPoint x: 676, startPoint y: 533, endPoint x: 474, endPoint y: 648, distance: 232.4
click at [474, 648] on div "Role Key RESOURCE TYPE Derivations group # Contributor Can add and remove proce…" at bounding box center [890, 392] width 1309 height 603
click at [406, 638] on div "16 - 24 of 24 items 1 2 15 / page ** ​" at bounding box center [890, 664] width 1307 height 56
